Goal: Use online tool/utility

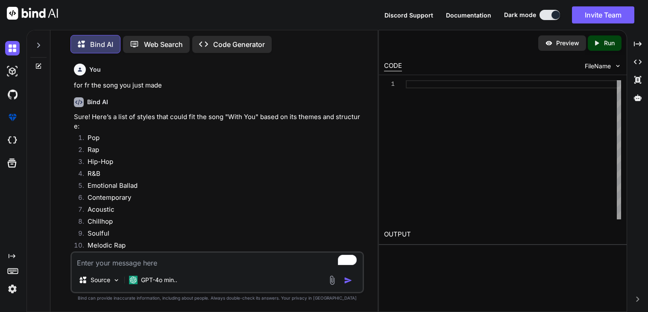
scroll to position [4777, 0]
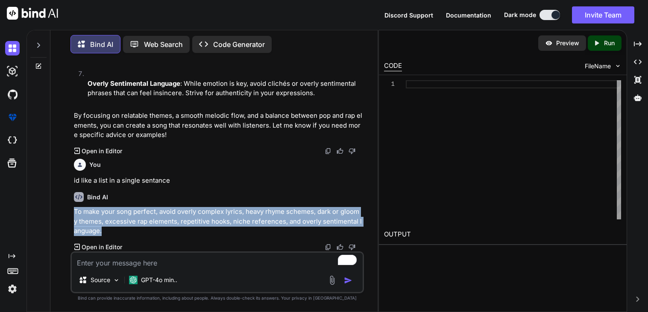
click at [173, 262] on textarea "To enrich screen reader interactions, please activate Accessibility in Grammarl…" at bounding box center [217, 260] width 291 height 15
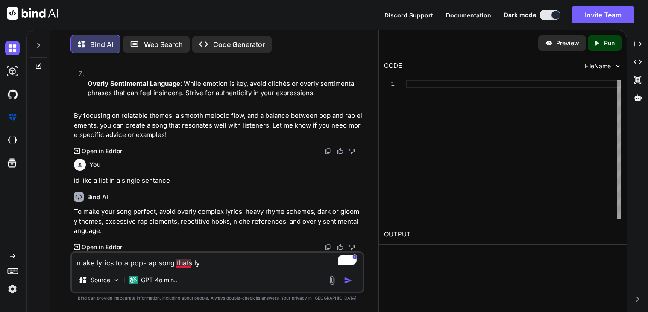
click at [190, 266] on textarea "make lyrics to a pop-rap song thats ly" at bounding box center [217, 260] width 291 height 15
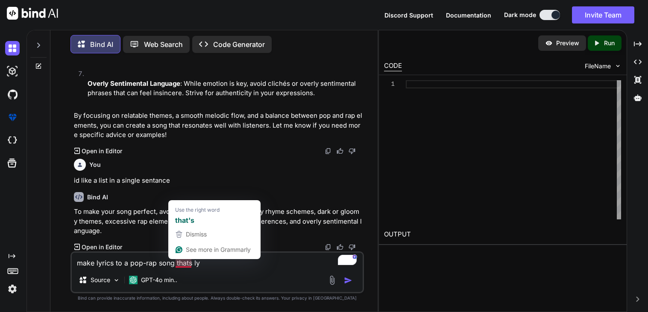
click at [187, 266] on textarea "make lyrics to a pop-rap song thats ly" at bounding box center [217, 260] width 291 height 15
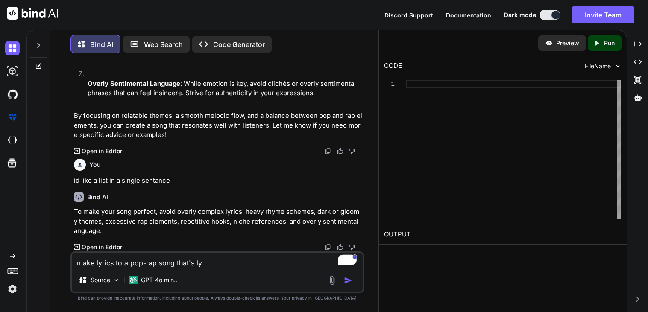
click at [210, 259] on textarea "make lyrics to a pop-rap song that's ly" at bounding box center [217, 260] width 291 height 15
paste textarea "BoyWithUke - Two Moons"
type textarea "make lyrics to a pop-rap song that's lyrically inspired by "BoyWithUke - Two Mo…"
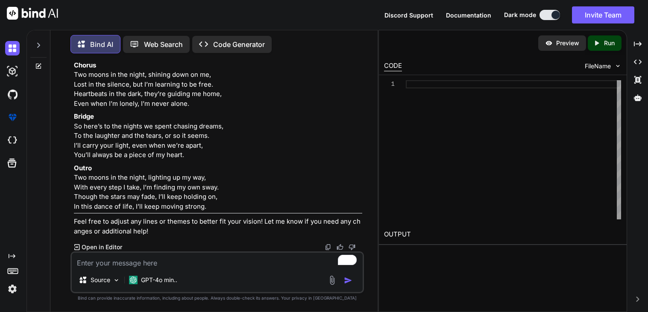
scroll to position [5609, 0]
type textarea "okay make it producer ready"
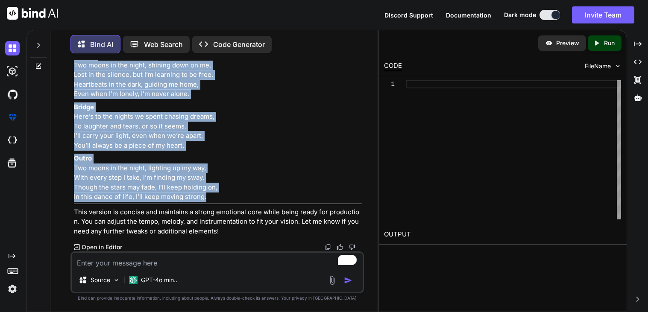
scroll to position [5847, 0]
drag, startPoint x: 216, startPoint y: 204, endPoint x: 73, endPoint y: 95, distance: 179.6
click at [73, 95] on div "You for fr the song you just made Bind AI Sure! Here’s a list of styles that co…" at bounding box center [218, 155] width 292 height 191
copy div "Lorem 8 Ipsu dolors, amet consec, adipisc elitse do eius, Temporin ut lab etdo,…"
